Goal: Find specific page/section: Find specific page/section

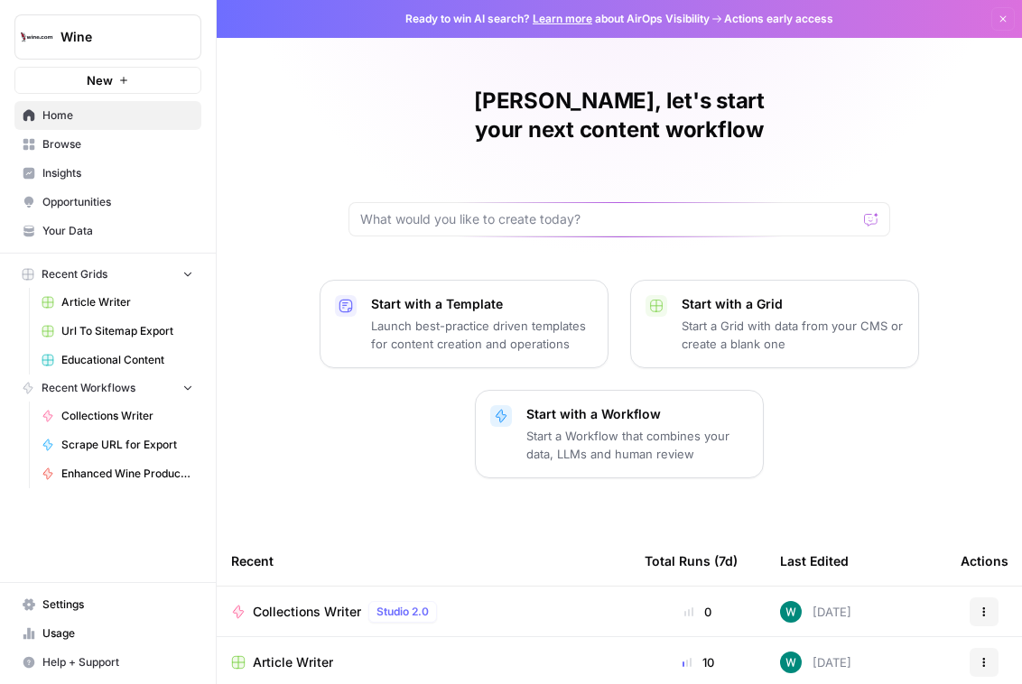
click at [132, 67] on button "New" at bounding box center [107, 80] width 187 height 27
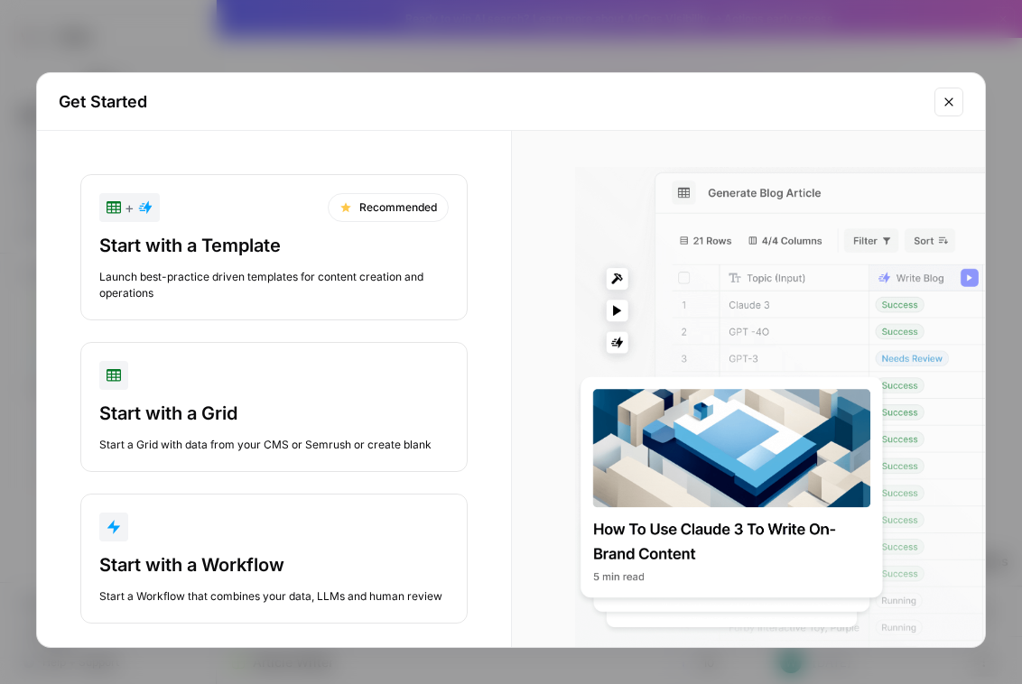
click at [145, 48] on div "Get Started + Recommended Start with a Template Launch best-practice driven tem…" at bounding box center [511, 342] width 1022 height 684
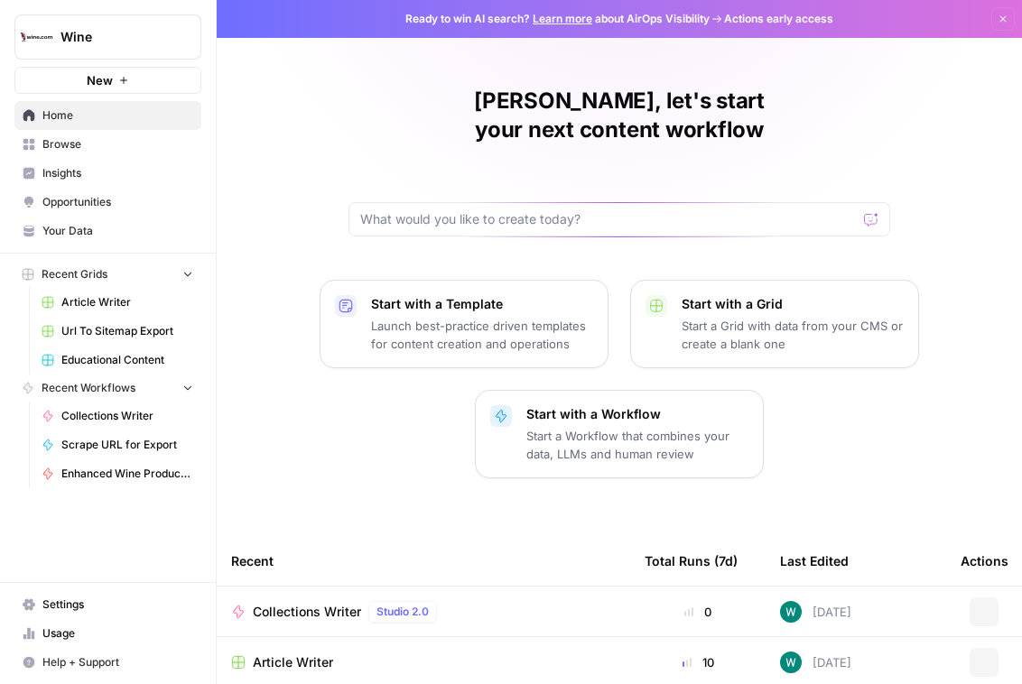
click at [159, 32] on span "Wine" at bounding box center [114, 37] width 109 height 18
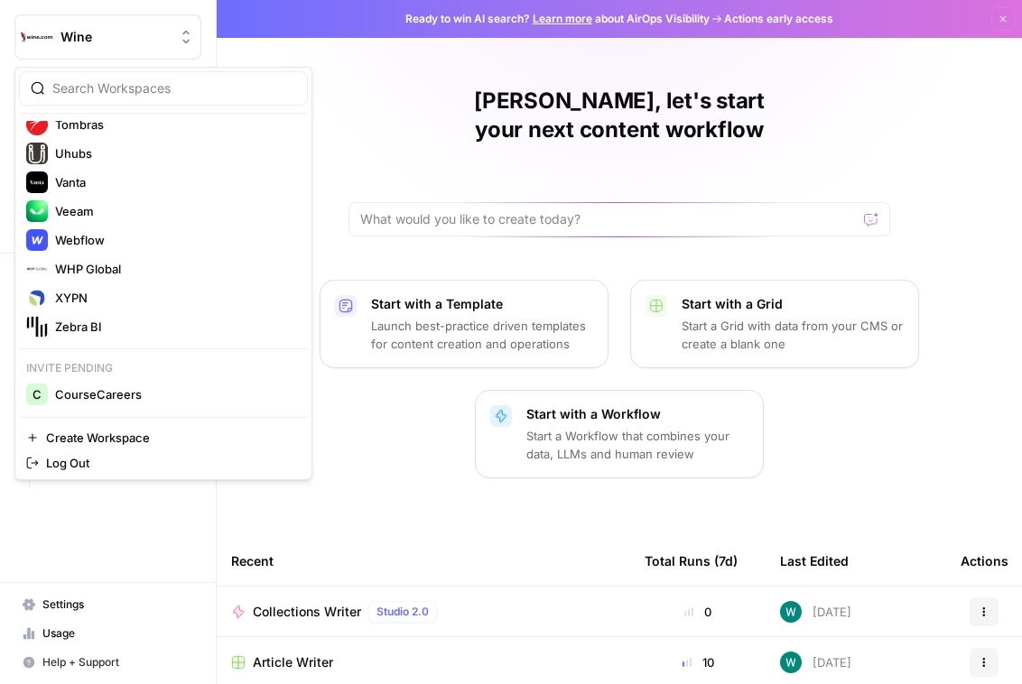
scroll to position [2089, 0]
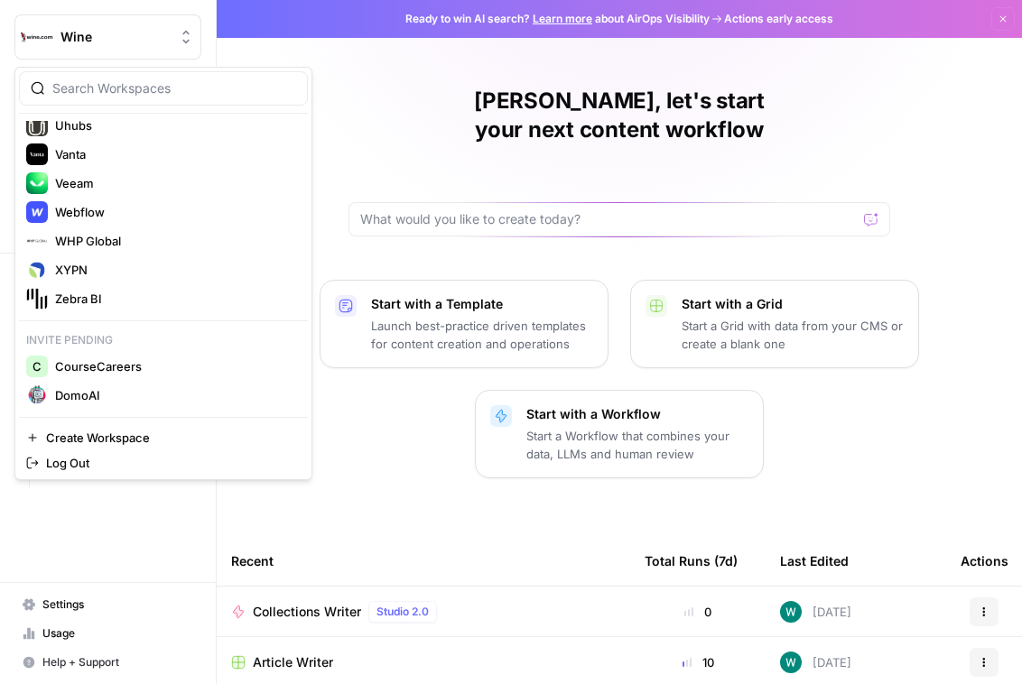
click at [106, 72] on div at bounding box center [163, 88] width 289 height 34
type input "prey"
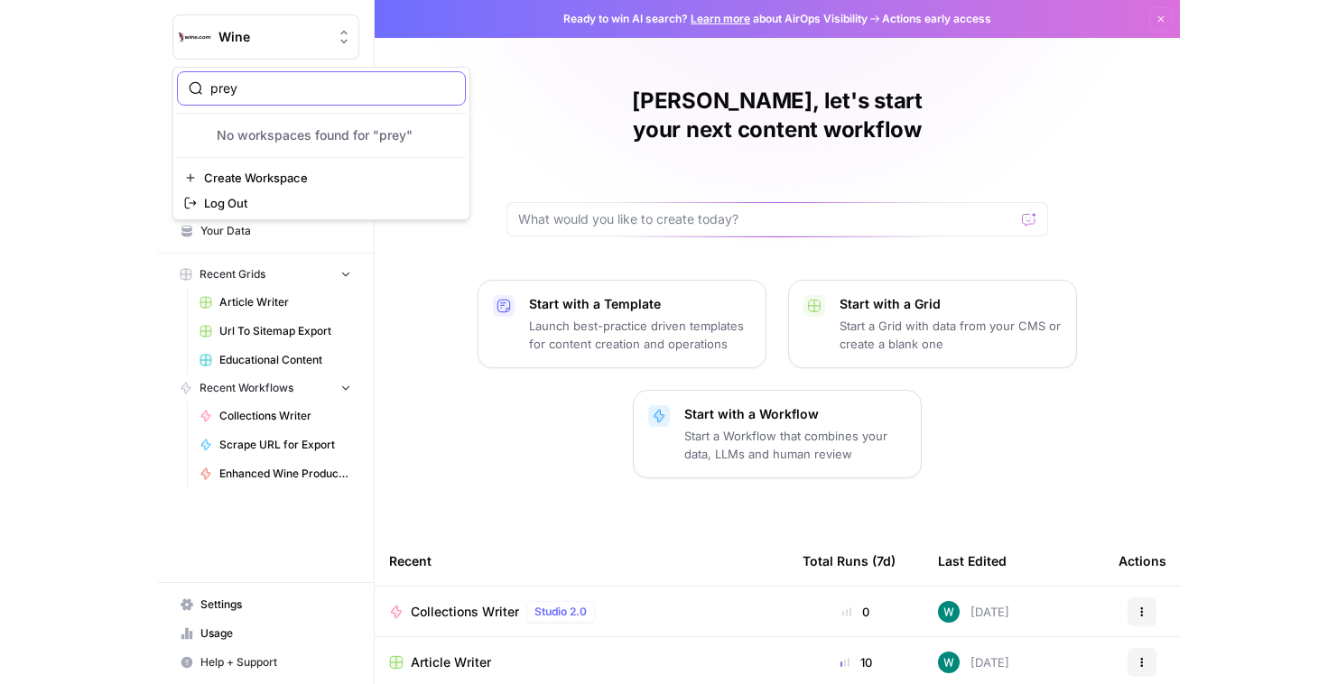
scroll to position [0, 0]
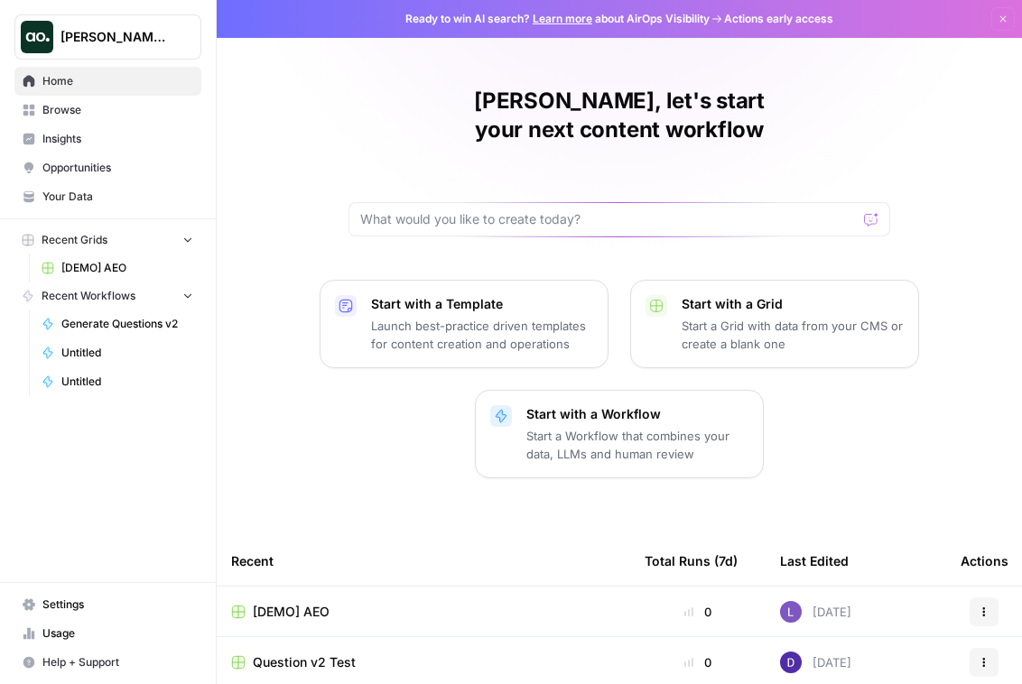
click at [116, 8] on div "[PERSON_NAME] Test" at bounding box center [108, 30] width 216 height 60
click at [118, 35] on span "[PERSON_NAME] Test" at bounding box center [114, 37] width 109 height 18
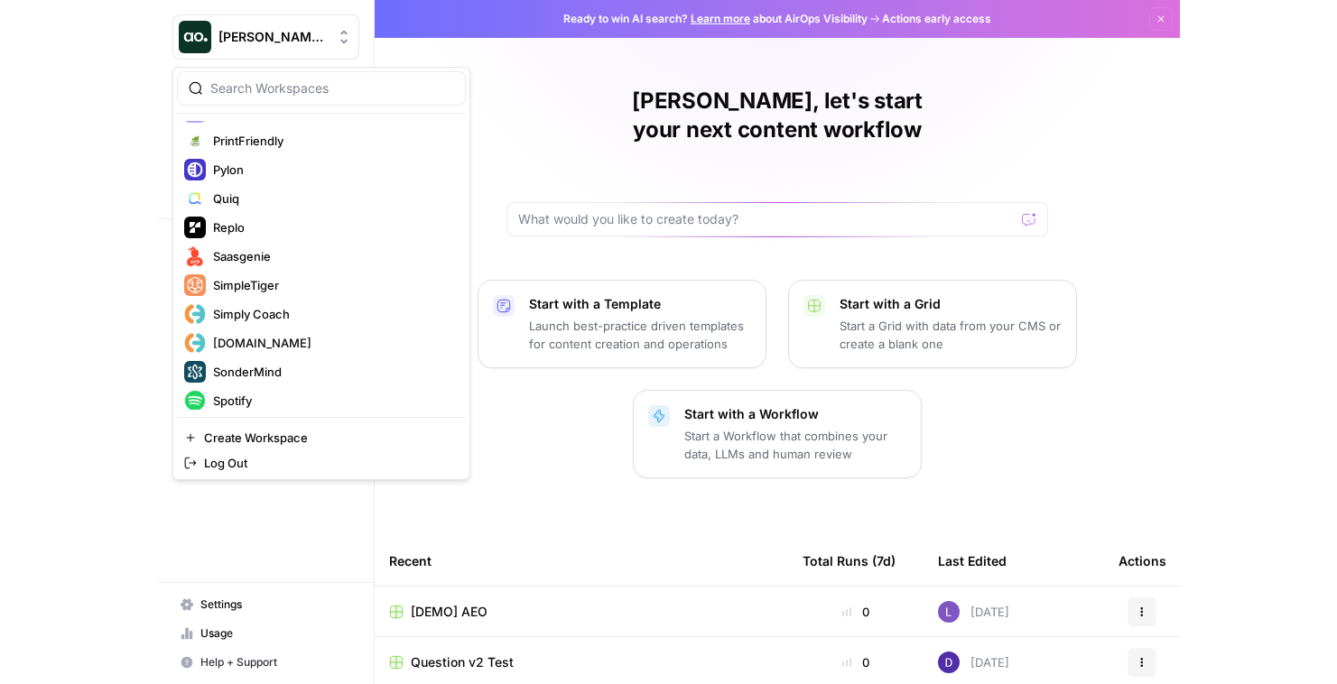
scroll to position [2089, 0]
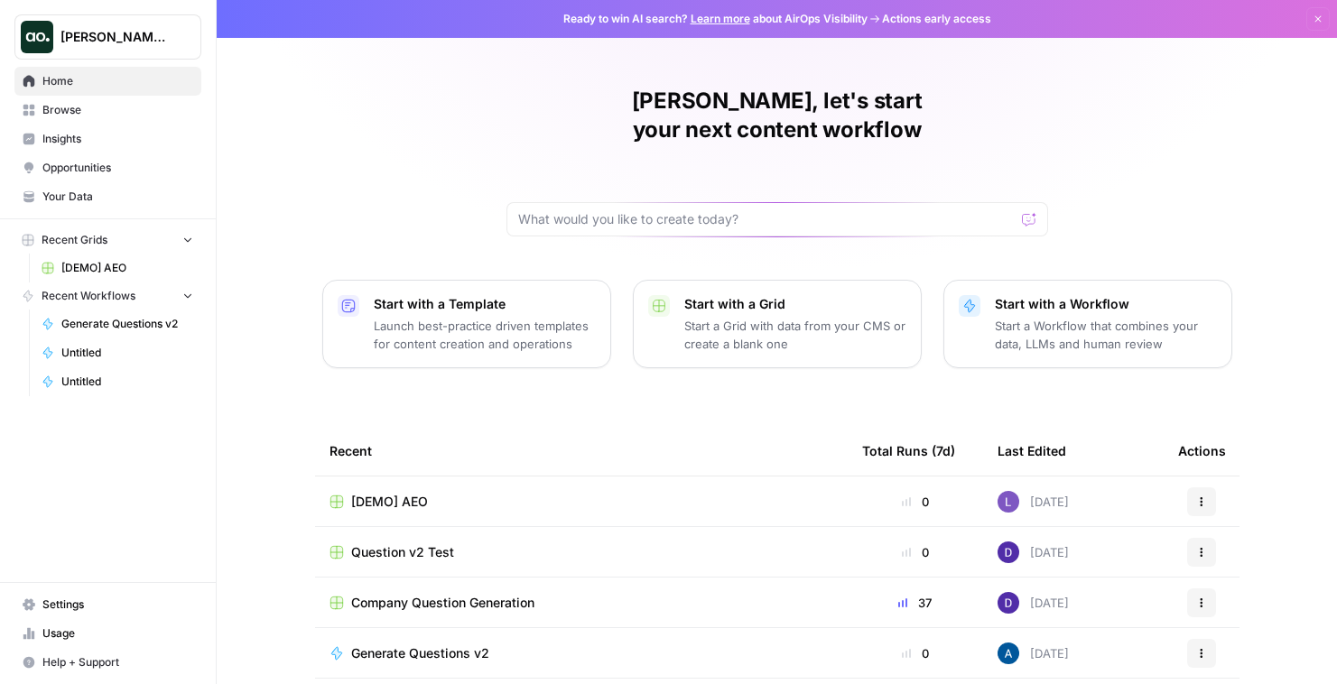
click at [156, 48] on button "[PERSON_NAME] Test" at bounding box center [107, 36] width 187 height 45
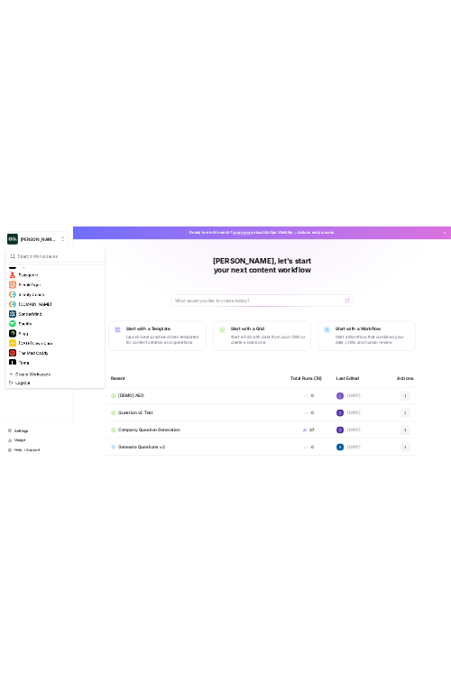
scroll to position [2089, 0]
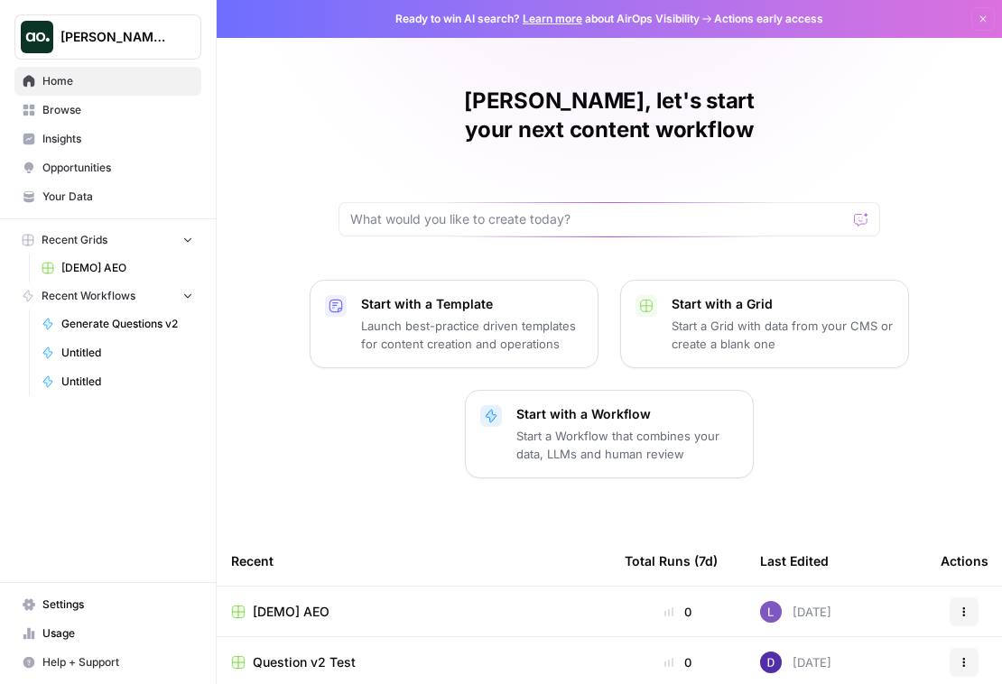
click at [127, 41] on span "[PERSON_NAME] Test" at bounding box center [114, 37] width 109 height 18
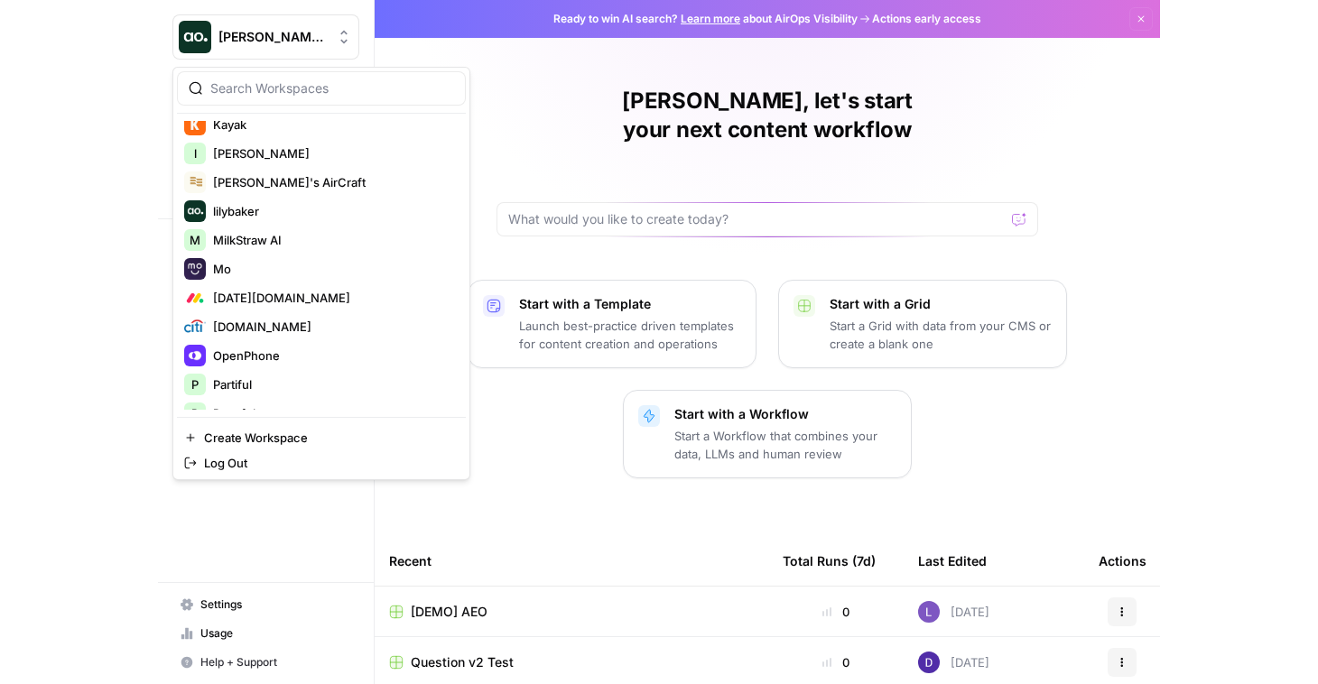
scroll to position [1892, 0]
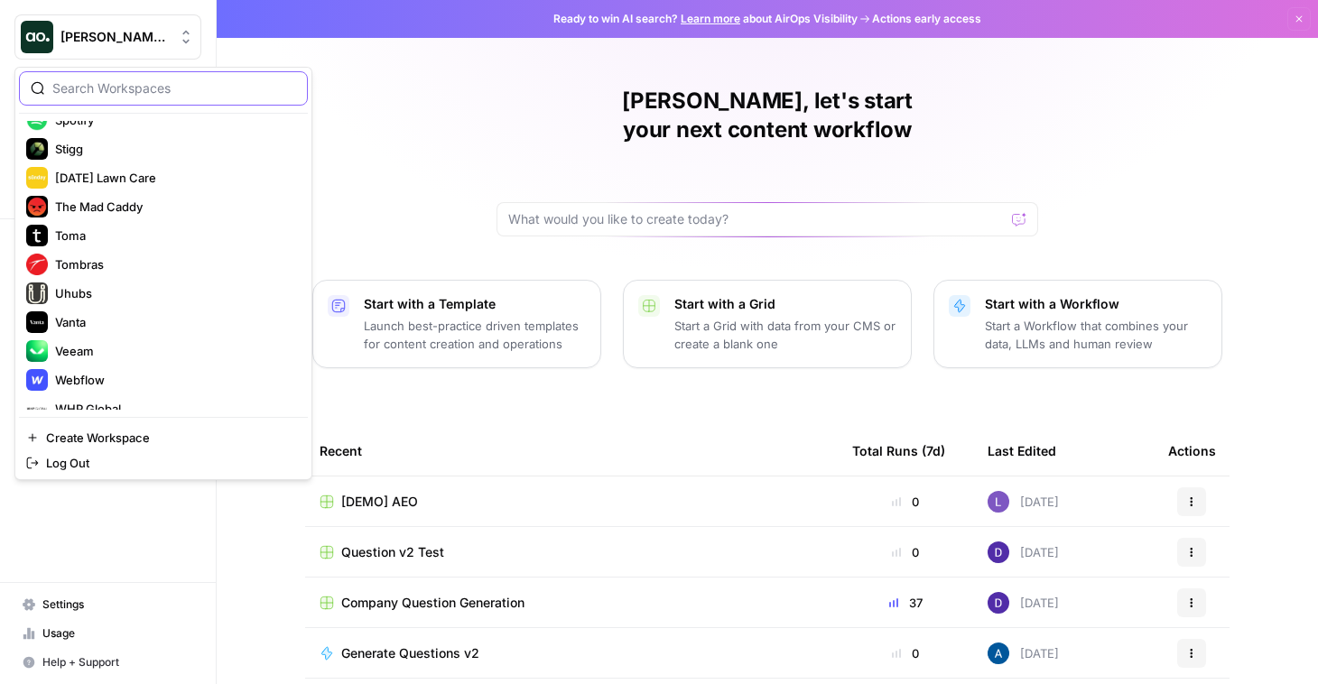
click at [149, 82] on input "search" at bounding box center [174, 88] width 244 height 18
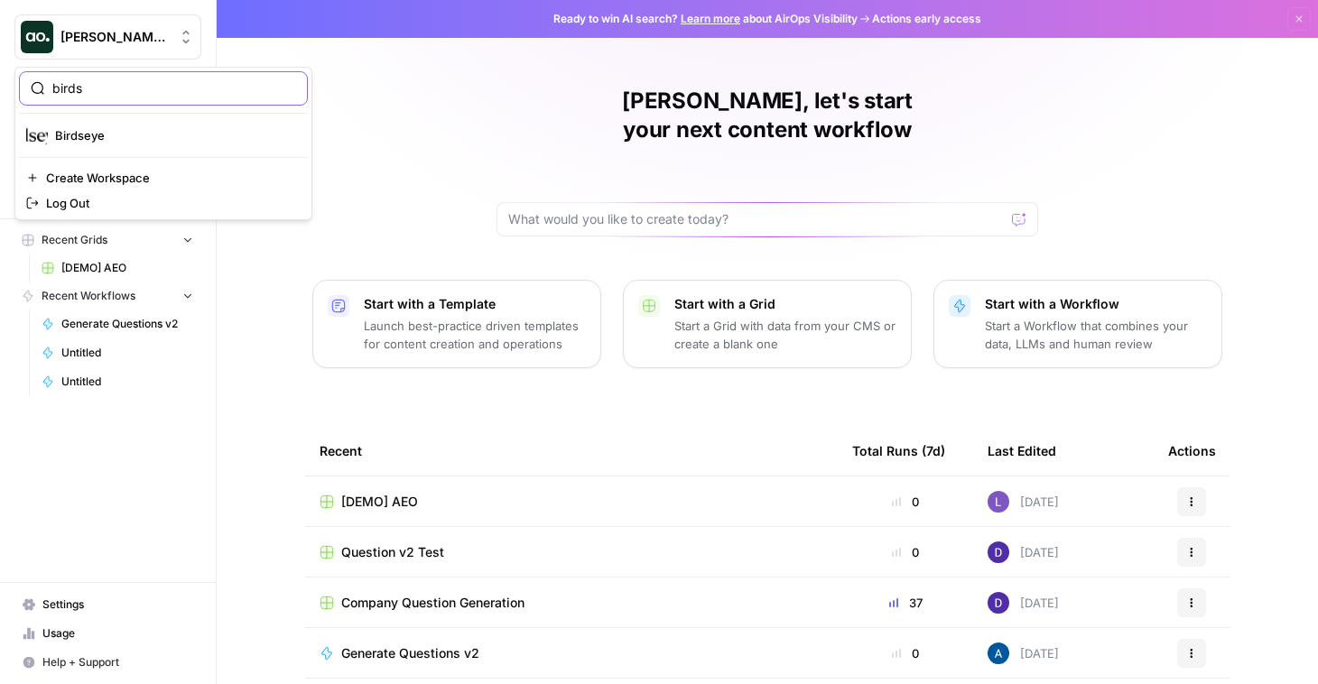
type input "birds"
click at [123, 137] on span "Birdseye" at bounding box center [174, 135] width 238 height 18
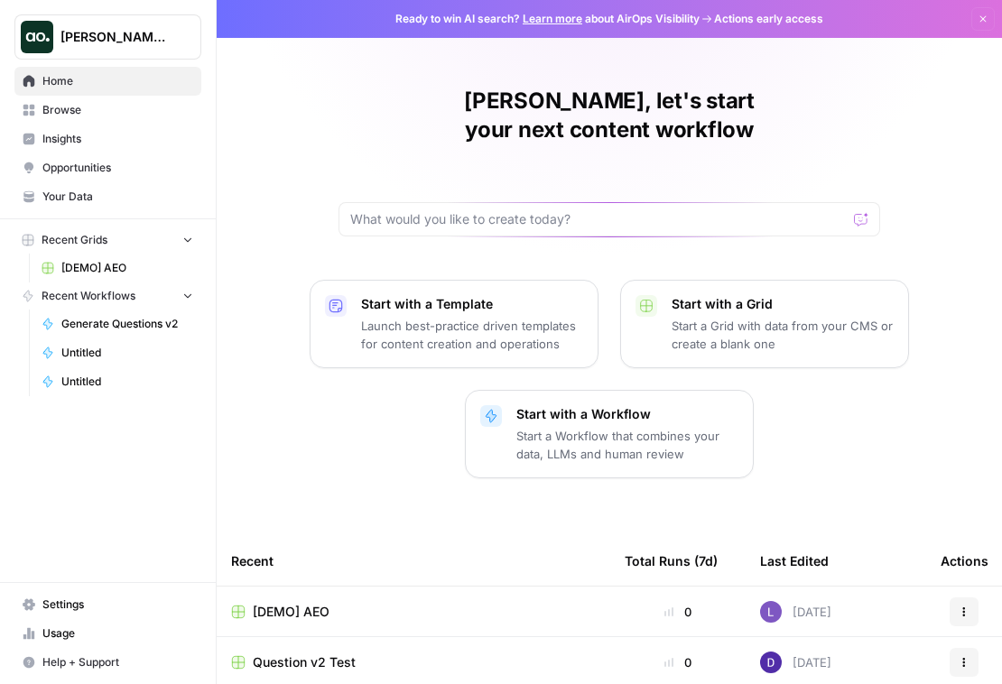
click at [190, 35] on icon "Workspace: Dillon Test" at bounding box center [186, 37] width 18 height 18
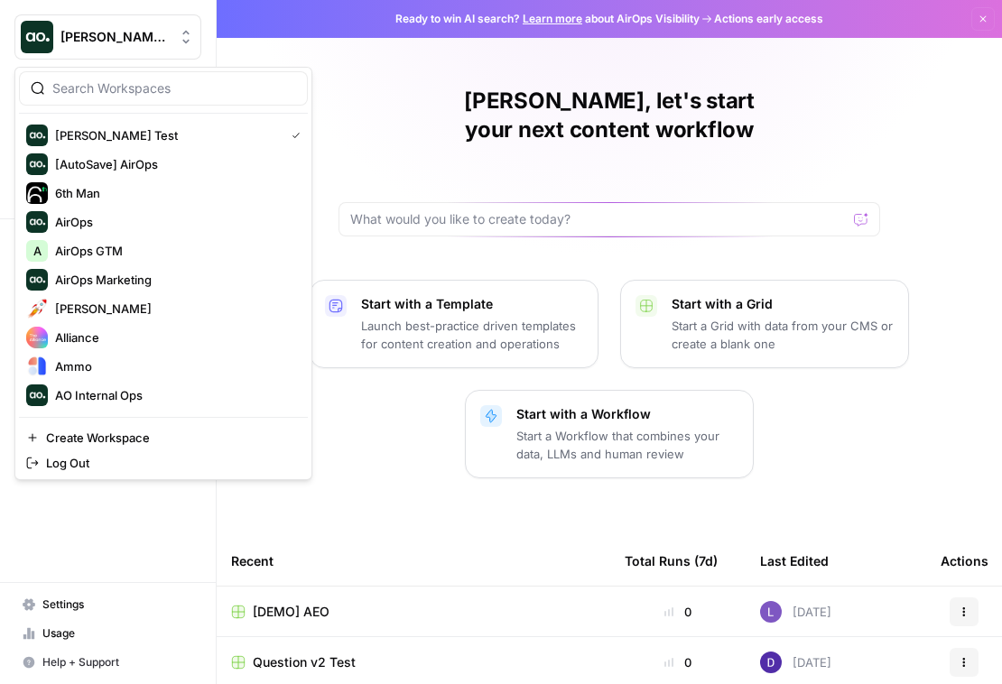
click at [169, 96] on input "search" at bounding box center [174, 88] width 244 height 18
type input "prey"
